Goal: Task Accomplishment & Management: Use online tool/utility

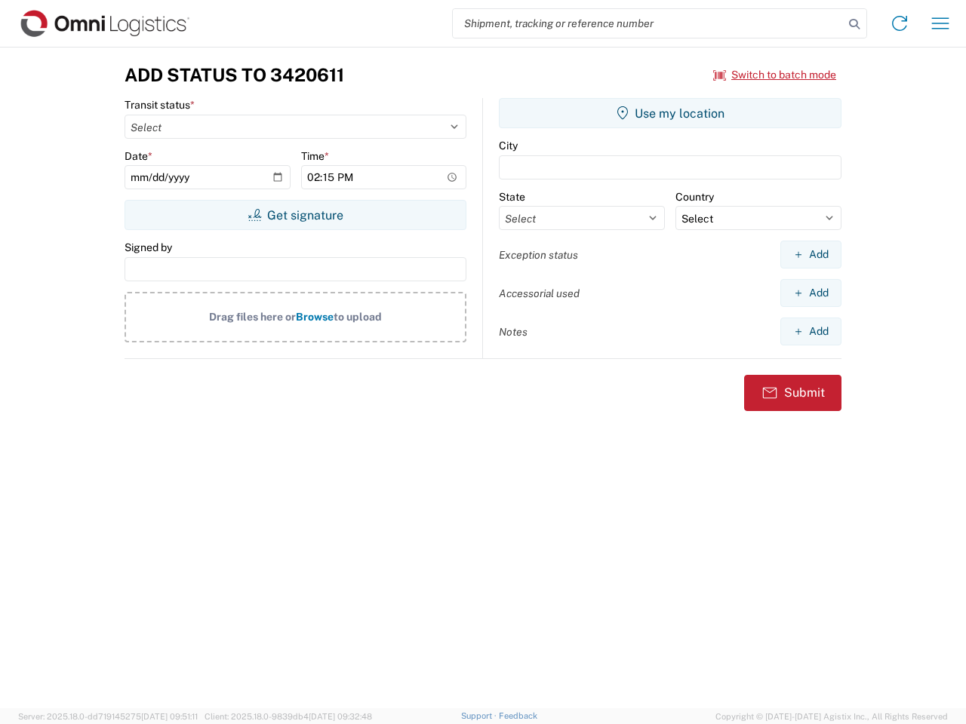
click at [648, 23] on input "search" at bounding box center [648, 23] width 391 height 29
click at [854, 24] on icon at bounding box center [853, 24] width 21 height 21
click at [899, 23] on icon at bounding box center [899, 23] width 24 height 24
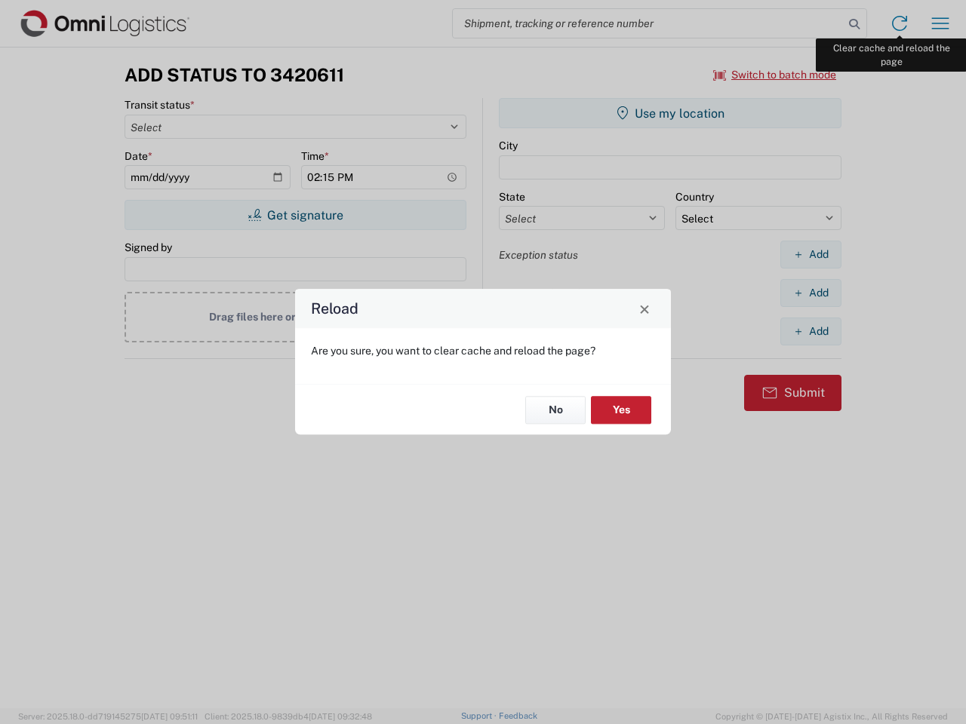
click at [940, 23] on div "Reload Are you sure, you want to clear cache and reload the page? No Yes" at bounding box center [483, 362] width 966 height 724
click at [775, 75] on div "Reload Are you sure, you want to clear cache and reload the page? No Yes" at bounding box center [483, 362] width 966 height 724
click at [295, 215] on div "Reload Are you sure, you want to clear cache and reload the page? No Yes" at bounding box center [483, 362] width 966 height 724
click at [670, 113] on div "Reload Are you sure, you want to clear cache and reload the page? No Yes" at bounding box center [483, 362] width 966 height 724
click at [810, 254] on div "Reload Are you sure, you want to clear cache and reload the page? No Yes" at bounding box center [483, 362] width 966 height 724
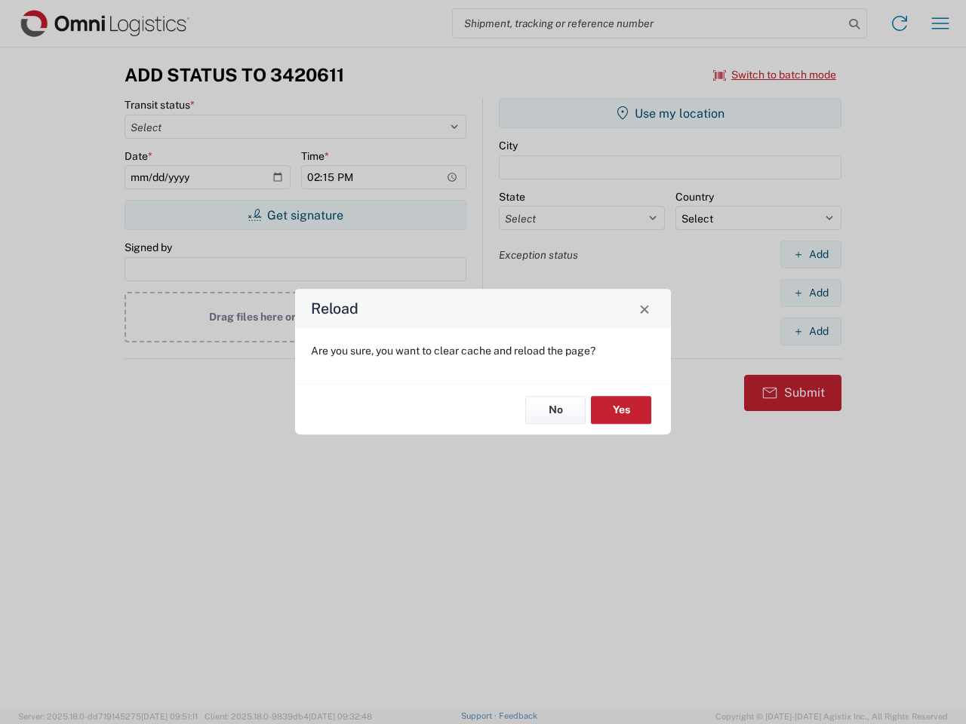
click at [810, 293] on div "Reload Are you sure, you want to clear cache and reload the page? No Yes" at bounding box center [483, 362] width 966 height 724
click at [810, 331] on div "Reload Are you sure, you want to clear cache and reload the page? No Yes" at bounding box center [483, 362] width 966 height 724
